Goal: Information Seeking & Learning: Find specific page/section

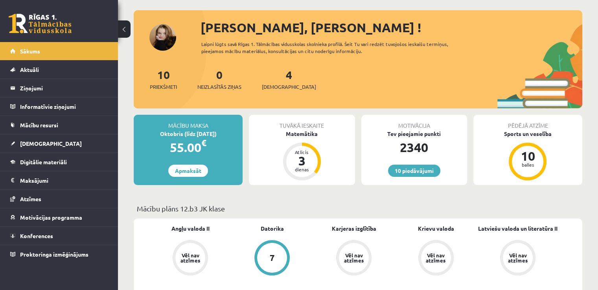
scroll to position [4, 0]
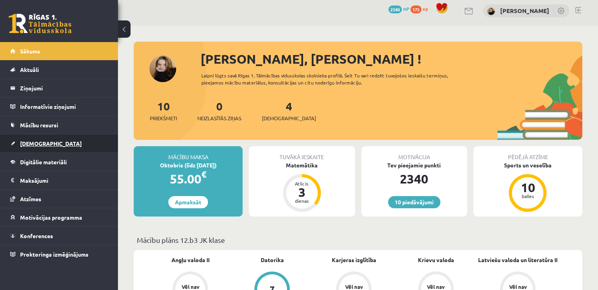
click at [35, 143] on span "[DEMOGRAPHIC_DATA]" at bounding box center [51, 143] width 62 height 7
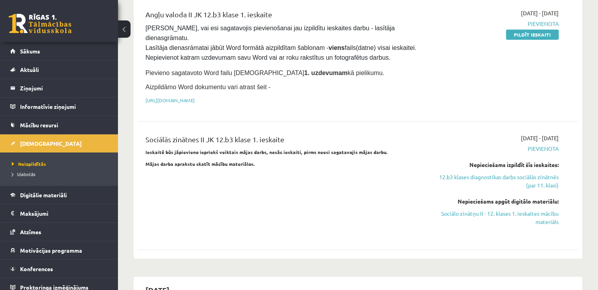
scroll to position [525, 0]
click at [25, 53] on span "Sākums" at bounding box center [30, 51] width 20 height 7
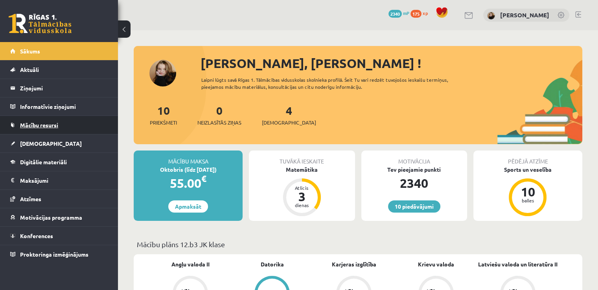
click at [41, 122] on span "Mācību resursi" at bounding box center [39, 124] width 38 height 7
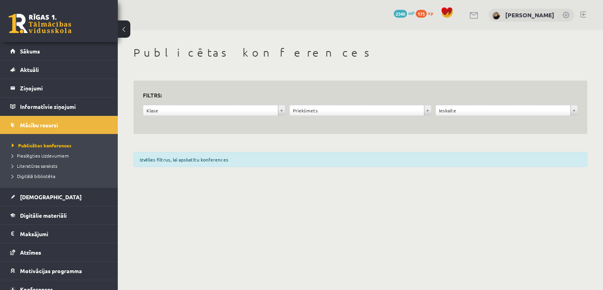
click at [194, 159] on div "Izvēlies filtrus, lai apskatītu konferences" at bounding box center [361, 159] width 454 height 15
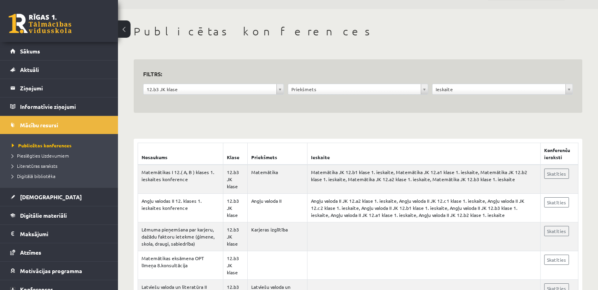
scroll to position [20, 0]
click at [53, 164] on span "Literatūras saraksts" at bounding box center [35, 166] width 46 height 6
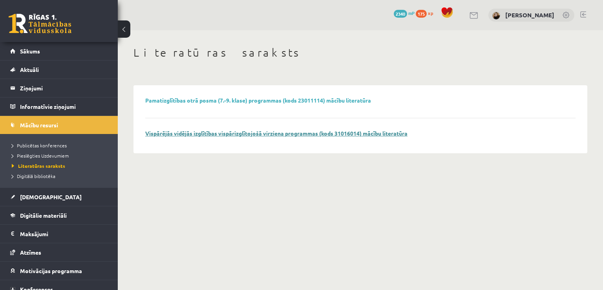
click at [170, 134] on link "Vispārējās vidējās izglītības vispārizglītojošā virziena programmas (kods 31016…" at bounding box center [276, 133] width 262 height 7
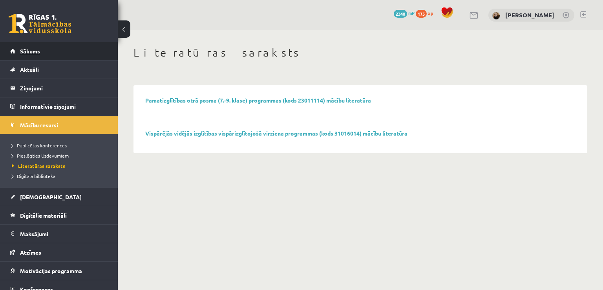
click at [27, 49] on span "Sākums" at bounding box center [30, 51] width 20 height 7
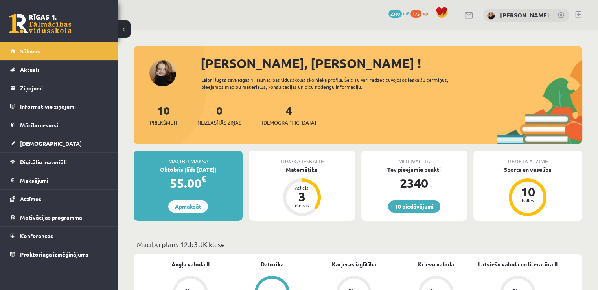
click at [577, 15] on link at bounding box center [578, 14] width 6 height 6
